Goal: Navigation & Orientation: Find specific page/section

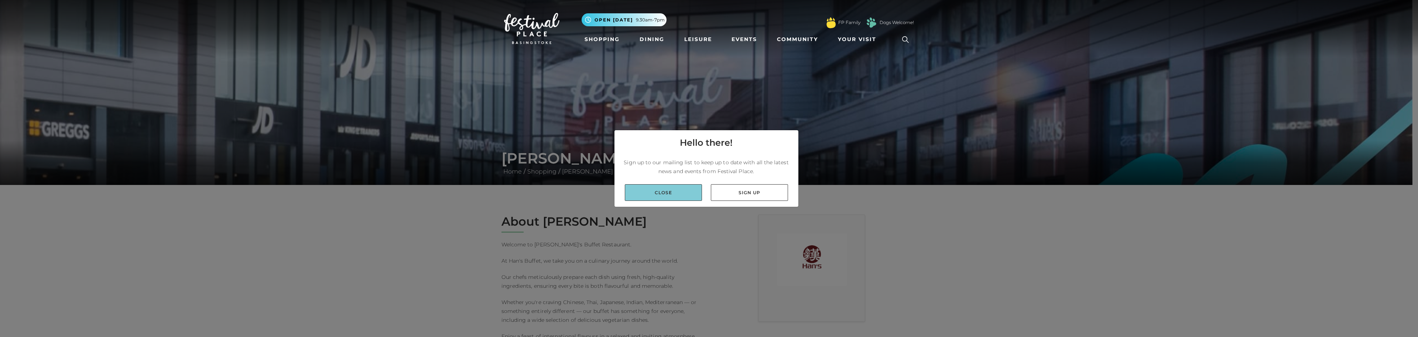
click at [643, 193] on link "Close" at bounding box center [663, 192] width 77 height 17
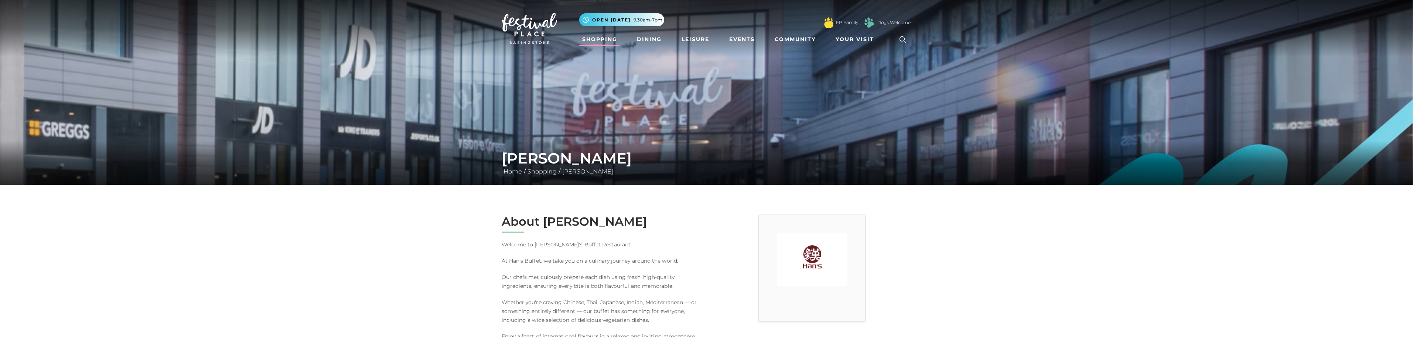
click at [607, 38] on link "Shopping" at bounding box center [599, 40] width 41 height 14
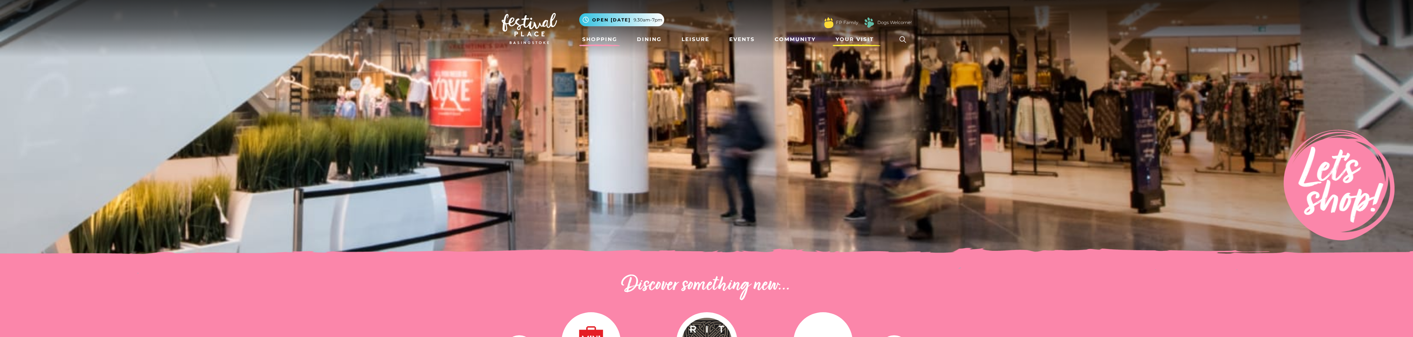
click at [855, 38] on span "Your Visit" at bounding box center [855, 39] width 38 height 8
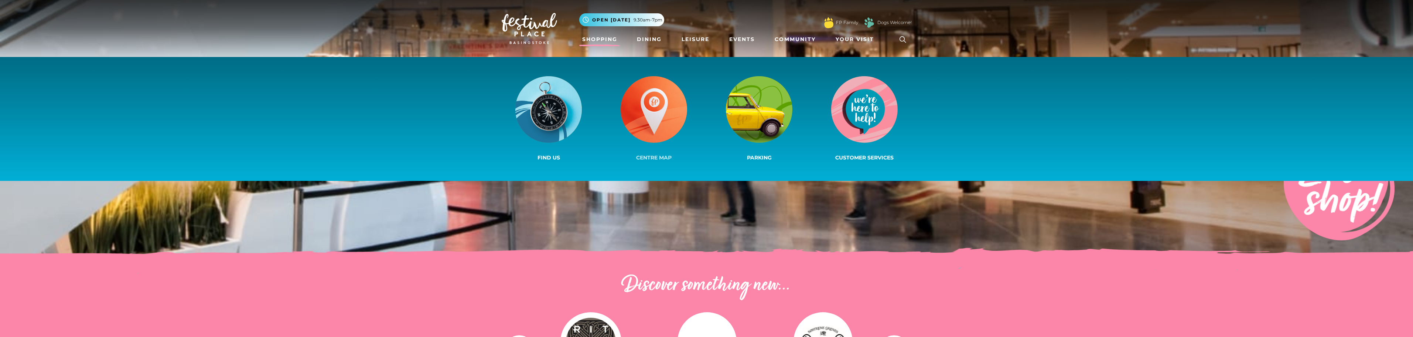
click at [636, 144] on link "Centre Map" at bounding box center [653, 119] width 105 height 88
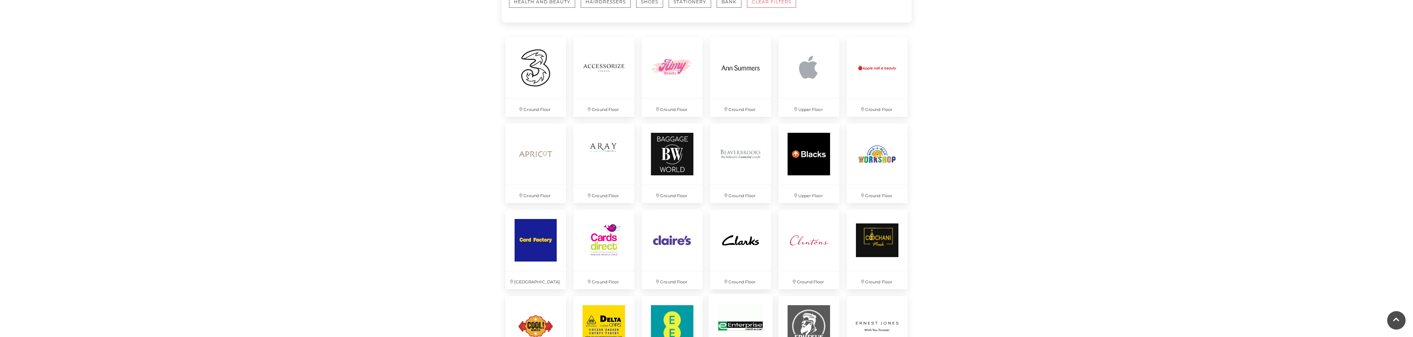
scroll to position [296, 0]
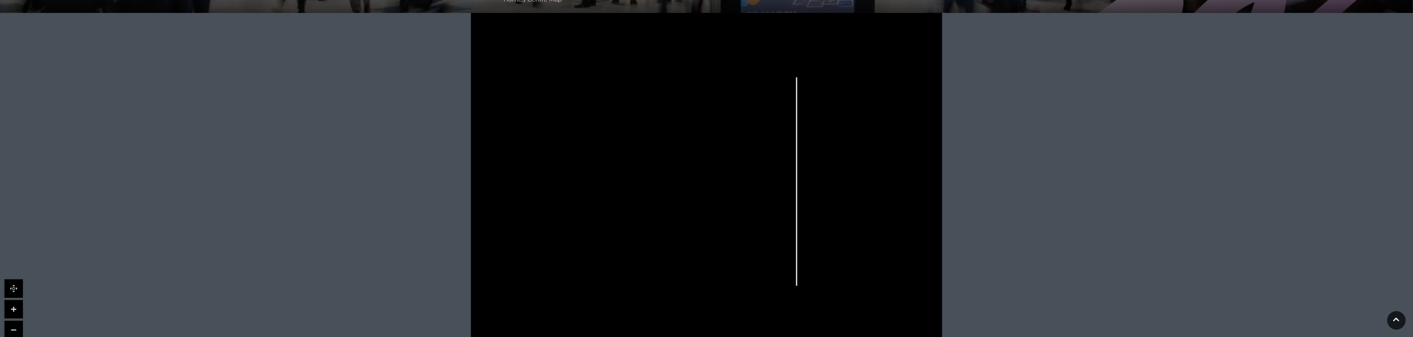
scroll to position [185, 0]
